Goal: Information Seeking & Learning: Learn about a topic

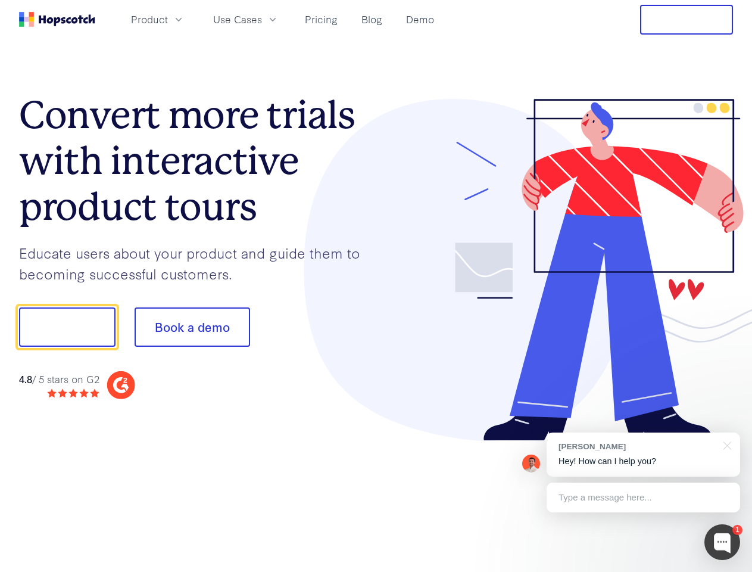
click at [376, 286] on div at bounding box center [554, 270] width 357 height 342
click at [168, 19] on span "Product" at bounding box center [149, 19] width 37 height 15
click at [262, 19] on span "Use Cases" at bounding box center [237, 19] width 49 height 15
click at [687, 20] on button "Free Trial" at bounding box center [686, 20] width 93 height 30
click at [67, 327] on button "Show me!" at bounding box center [67, 326] width 96 height 39
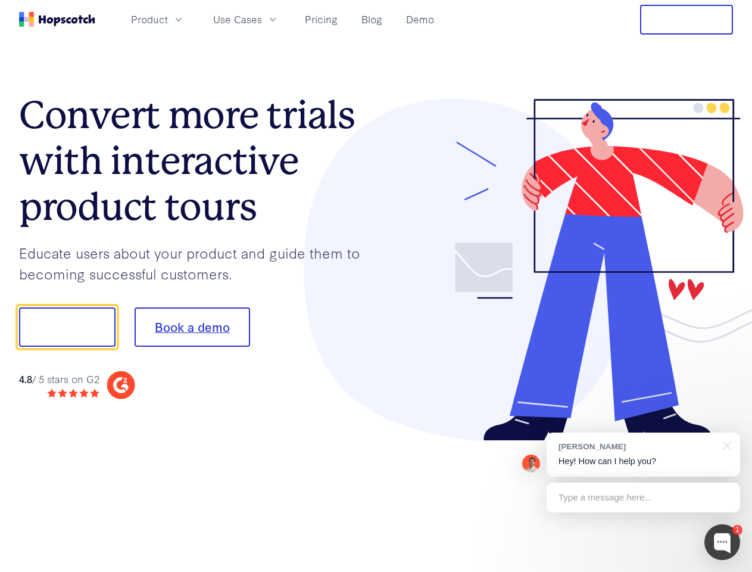
click at [192, 327] on button "Book a demo" at bounding box center [193, 326] width 116 height 39
click at [723, 542] on div at bounding box center [723, 542] width 36 height 36
click at [643, 454] on div "[PERSON_NAME] Hey! How can I help you?" at bounding box center [644, 454] width 194 height 44
click at [725, 444] on div at bounding box center [726, 444] width 30 height 24
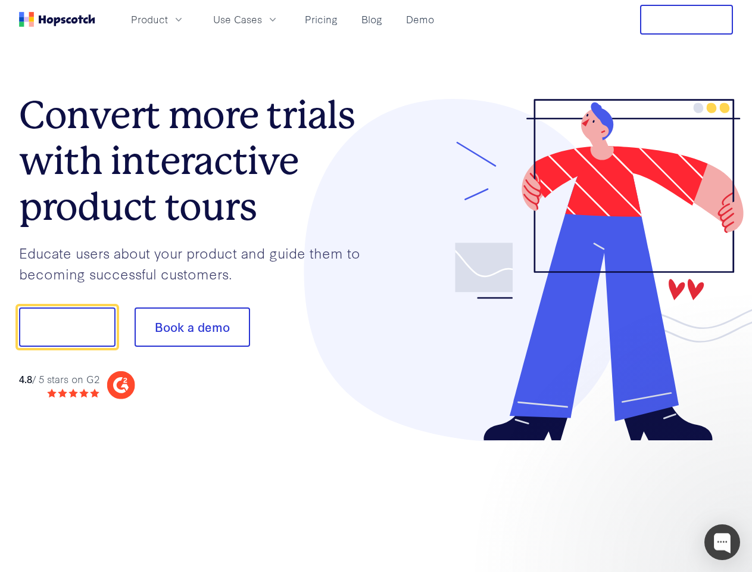
click at [643, 497] on div at bounding box center [628, 325] width 223 height 397
